Goal: Information Seeking & Learning: Learn about a topic

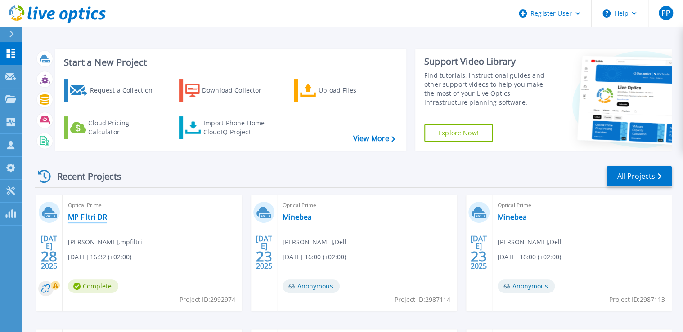
click at [74, 221] on link "MP Filtri DR" at bounding box center [87, 217] width 39 height 9
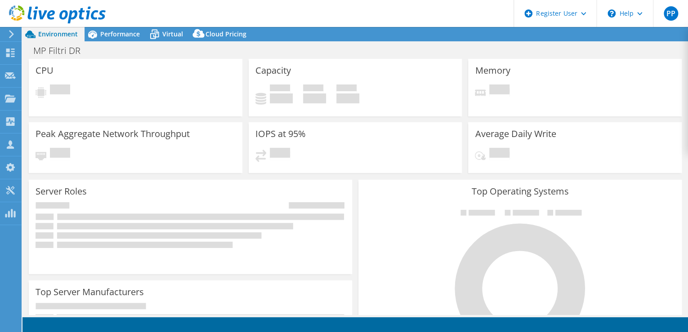
select select "USD"
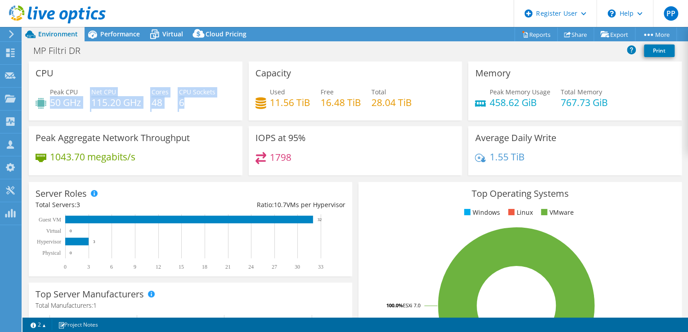
drag, startPoint x: 49, startPoint y: 103, endPoint x: 182, endPoint y: 106, distance: 132.8
click at [182, 106] on div "Peak CPU 50 GHz Net CPU 115.20 GHz Cores 48 CPU Sockets 6" at bounding box center [136, 101] width 200 height 29
drag, startPoint x: 182, startPoint y: 106, endPoint x: 218, endPoint y: 117, distance: 37.4
click at [218, 117] on div "CPU Peak CPU 50 GHz Net CPU 115.20 GHz Cores 48 CPU Sockets 6" at bounding box center [136, 91] width 214 height 59
drag, startPoint x: 190, startPoint y: 102, endPoint x: 52, endPoint y: 91, distance: 138.1
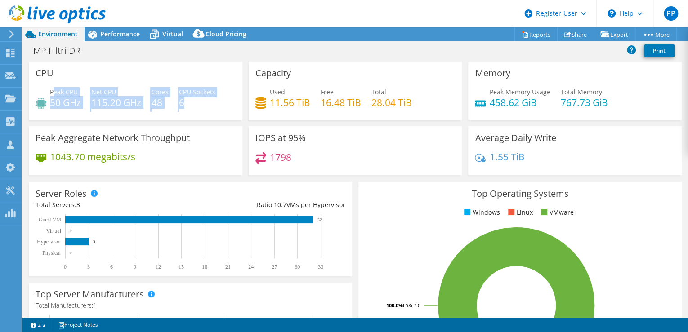
click at [52, 91] on div "Peak CPU 50 GHz Net CPU 115.20 GHz Cores 48 CPU Sockets 6" at bounding box center [136, 101] width 200 height 29
click at [202, 103] on h4 "6" at bounding box center [197, 103] width 36 height 10
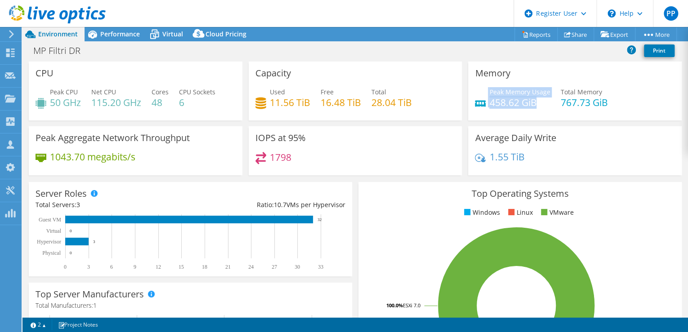
drag, startPoint x: 534, startPoint y: 105, endPoint x: 480, endPoint y: 94, distance: 56.1
click at [480, 94] on div "Peak Memory Usage 458.62 GiB" at bounding box center [512, 97] width 75 height 20
drag, startPoint x: 480, startPoint y: 94, endPoint x: 490, endPoint y: 105, distance: 15.3
click at [490, 105] on h4 "458.62 GiB" at bounding box center [520, 103] width 61 height 10
drag, startPoint x: 409, startPoint y: 103, endPoint x: 370, endPoint y: 102, distance: 39.6
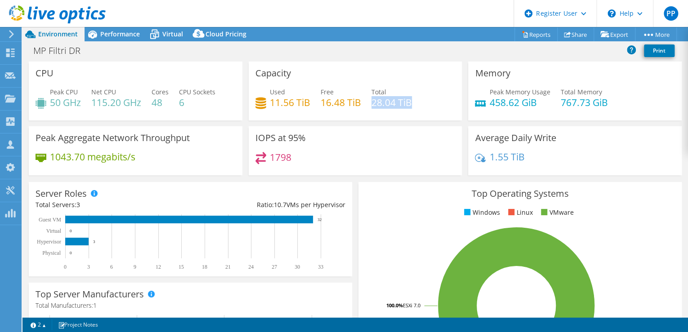
click at [370, 102] on div "Used 11.56 TiB Free 16.48 TiB Total 28.04 TiB" at bounding box center [356, 101] width 200 height 29
drag, startPoint x: 370, startPoint y: 102, endPoint x: 419, endPoint y: 107, distance: 49.2
click at [416, 111] on div "Used 11.56 TiB Free 16.48 TiB Total 28.04 TiB" at bounding box center [356, 101] width 200 height 29
click at [121, 31] on span "Performance" at bounding box center [120, 34] width 40 height 9
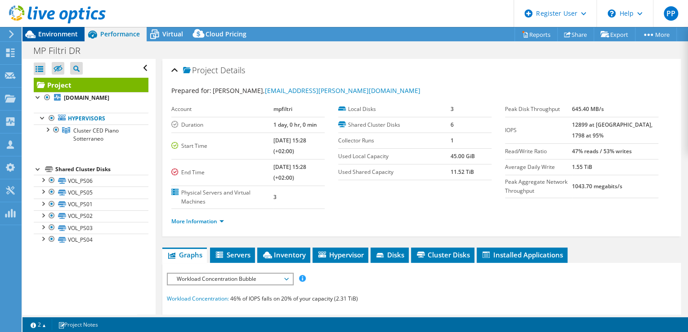
click at [53, 32] on span "Environment" at bounding box center [58, 34] width 40 height 9
